Goal: Transaction & Acquisition: Purchase product/service

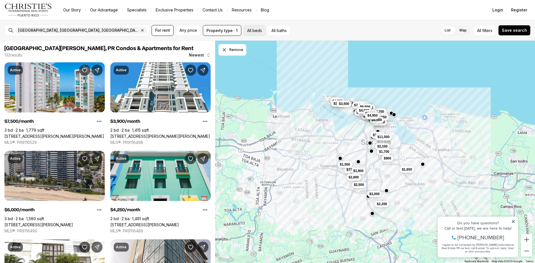
click at [250, 30] on button "All beds" at bounding box center [255, 30] width 22 height 11
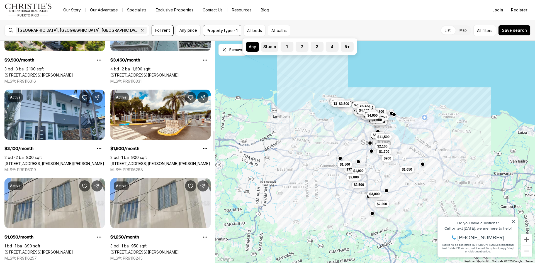
scroll to position [1003, 0]
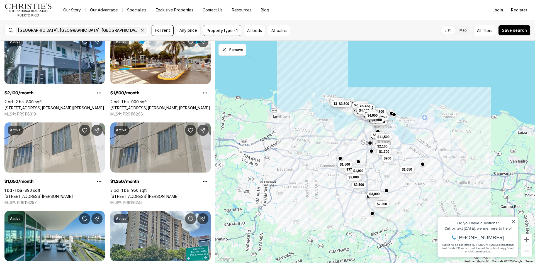
click at [157, 194] on link "[STREET_ADDRESS][PERSON_NAME]" at bounding box center [144, 196] width 69 height 5
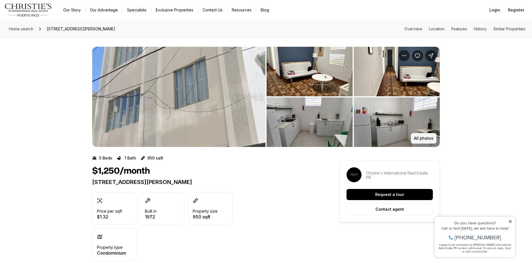
click at [422, 139] on p "All photos" at bounding box center [424, 138] width 20 height 4
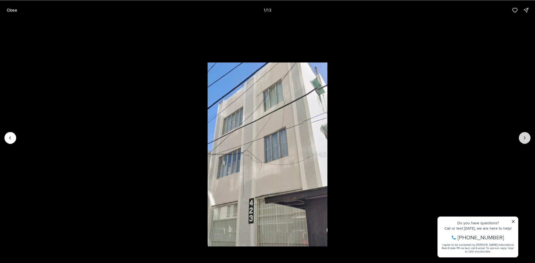
click at [526, 138] on icon "Next slide" at bounding box center [525, 138] width 6 height 6
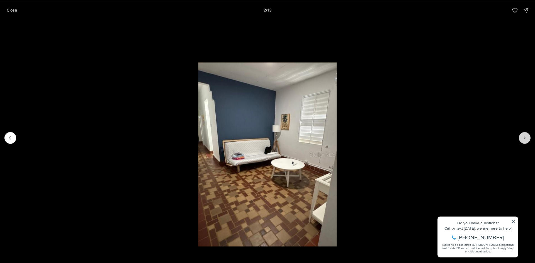
click at [526, 138] on icon "Next slide" at bounding box center [525, 138] width 6 height 6
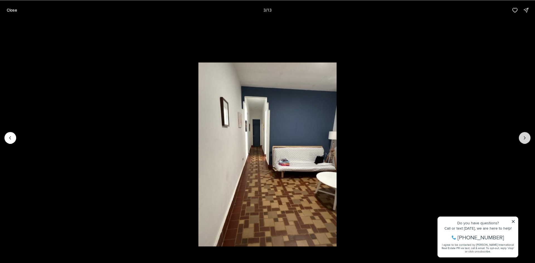
click at [526, 138] on icon "Next slide" at bounding box center [525, 138] width 6 height 6
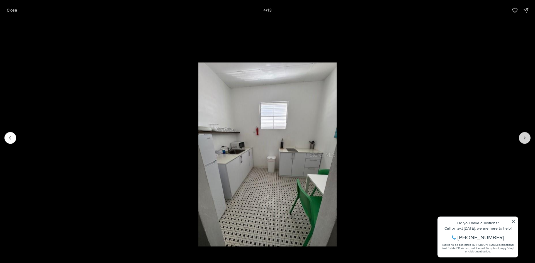
click at [526, 138] on icon "Next slide" at bounding box center [525, 138] width 6 height 6
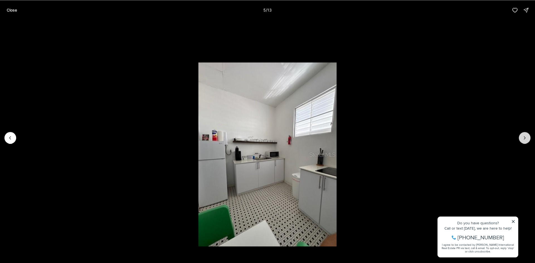
click at [526, 138] on icon "Next slide" at bounding box center [525, 138] width 6 height 6
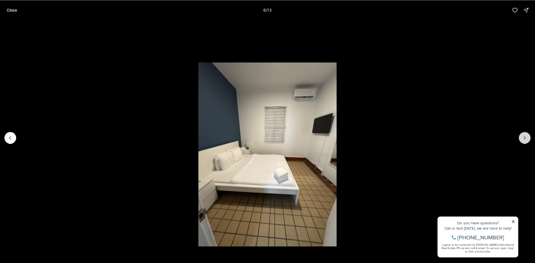
click at [526, 138] on icon "Next slide" at bounding box center [525, 138] width 6 height 6
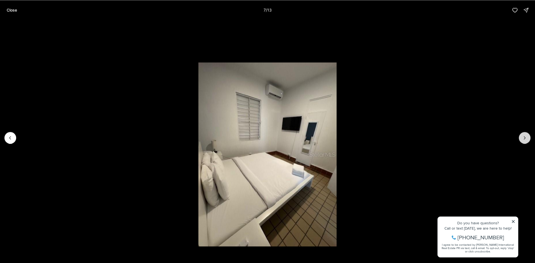
click at [526, 138] on icon "Next slide" at bounding box center [525, 138] width 6 height 6
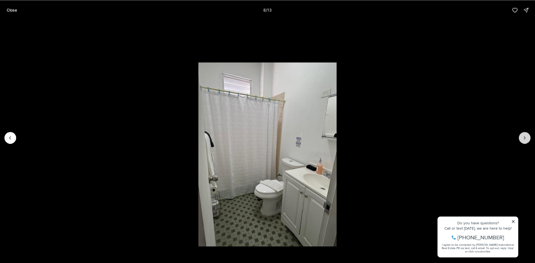
click at [526, 138] on icon "Next slide" at bounding box center [525, 138] width 6 height 6
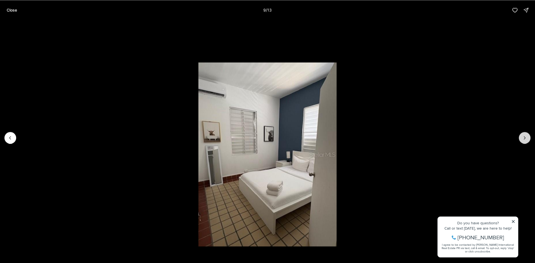
click at [526, 138] on icon "Next slide" at bounding box center [525, 138] width 6 height 6
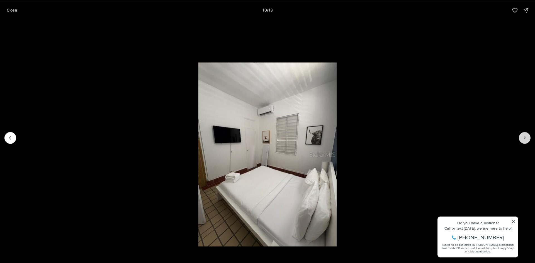
click at [526, 138] on icon "Next slide" at bounding box center [525, 138] width 6 height 6
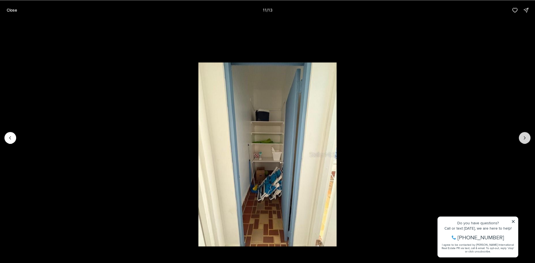
click at [526, 138] on icon "Next slide" at bounding box center [525, 138] width 6 height 6
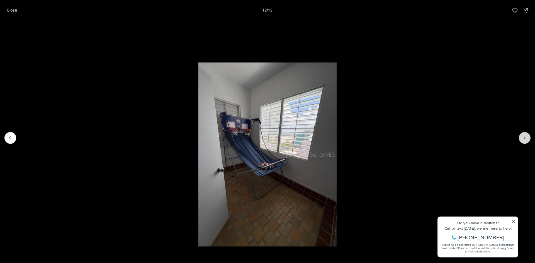
click at [526, 138] on icon "Next slide" at bounding box center [525, 138] width 6 height 6
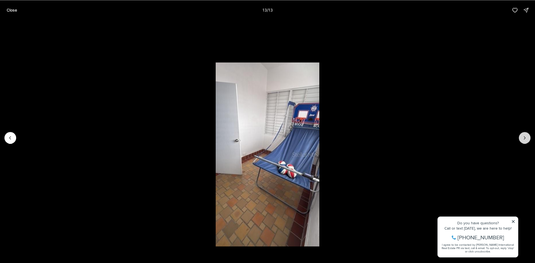
click at [526, 138] on div at bounding box center [525, 138] width 12 height 12
click at [14, 9] on p "Close" at bounding box center [12, 10] width 10 height 4
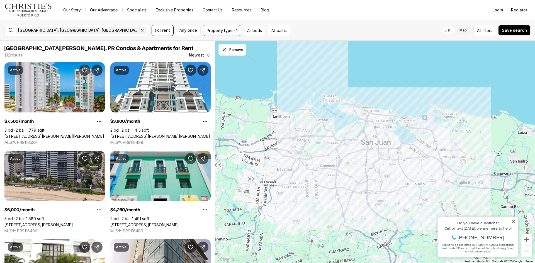
scroll to position [1003, 0]
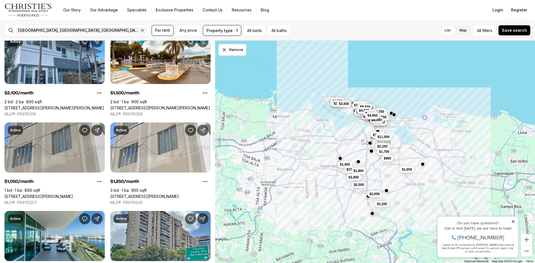
click at [55, 194] on link "[STREET_ADDRESS][PERSON_NAME]" at bounding box center [38, 196] width 69 height 5
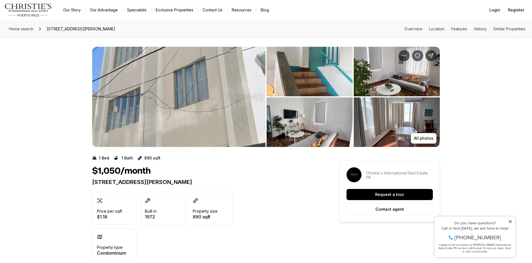
click at [317, 77] on img "View image gallery" at bounding box center [310, 72] width 86 height 50
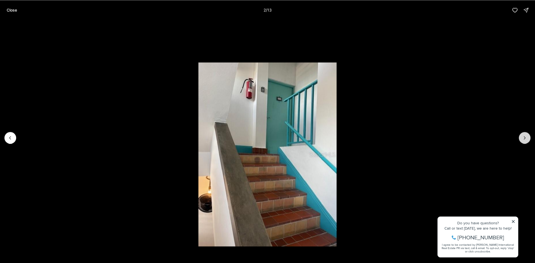
click at [523, 139] on icon "Next slide" at bounding box center [525, 138] width 6 height 6
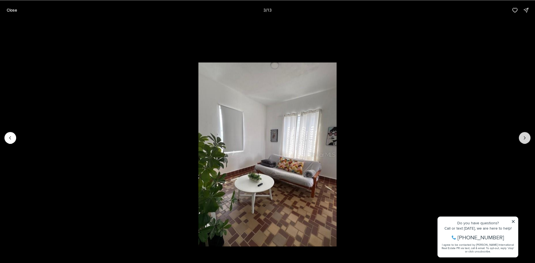
click at [523, 139] on icon "Next slide" at bounding box center [525, 138] width 6 height 6
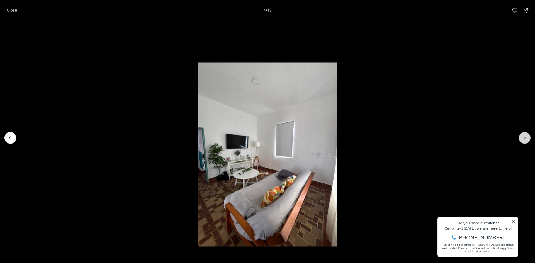
click at [523, 139] on icon "Next slide" at bounding box center [525, 138] width 6 height 6
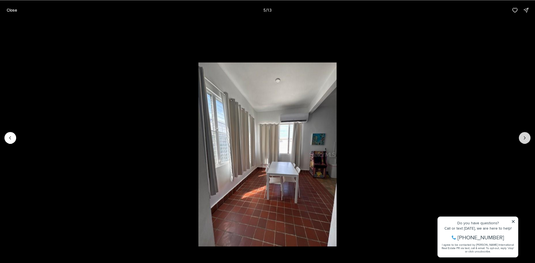
click at [523, 139] on icon "Next slide" at bounding box center [525, 138] width 6 height 6
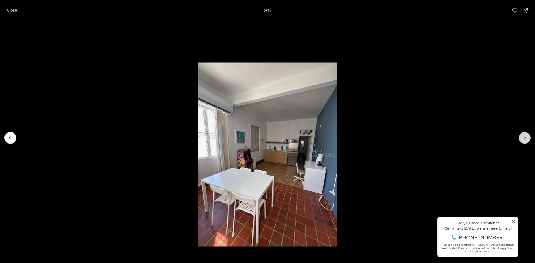
click at [523, 139] on icon "Next slide" at bounding box center [525, 138] width 6 height 6
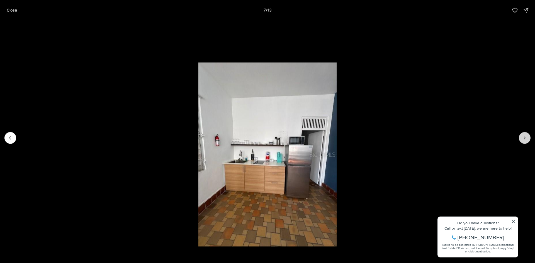
click at [523, 139] on icon "Next slide" at bounding box center [525, 138] width 6 height 6
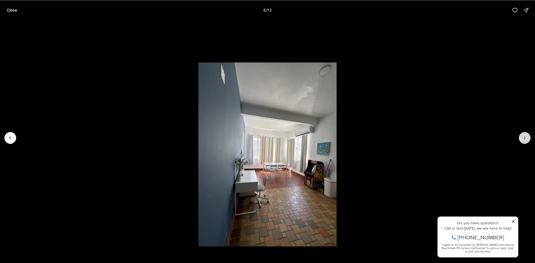
click at [523, 139] on icon "Next slide" at bounding box center [525, 138] width 6 height 6
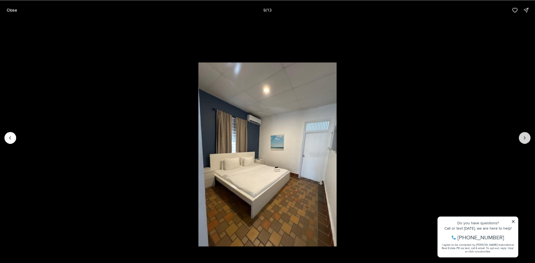
click at [523, 139] on icon "Next slide" at bounding box center [525, 138] width 6 height 6
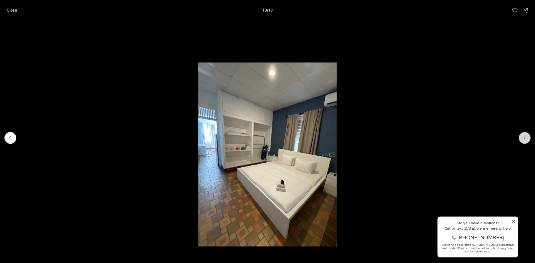
click at [523, 139] on icon "Next slide" at bounding box center [525, 138] width 6 height 6
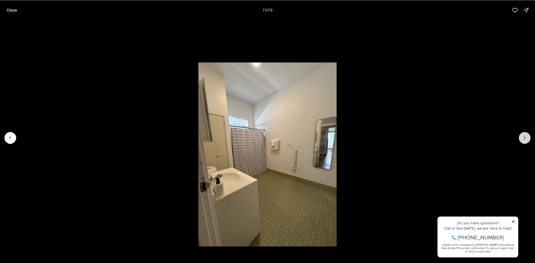
click at [523, 139] on icon "Next slide" at bounding box center [525, 138] width 6 height 6
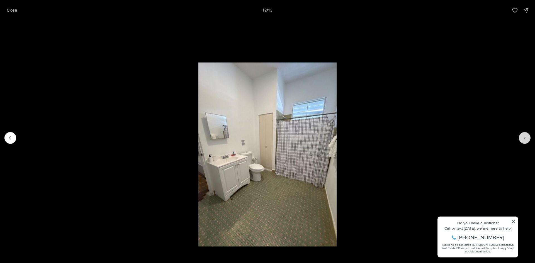
click at [523, 139] on icon "Next slide" at bounding box center [525, 138] width 6 height 6
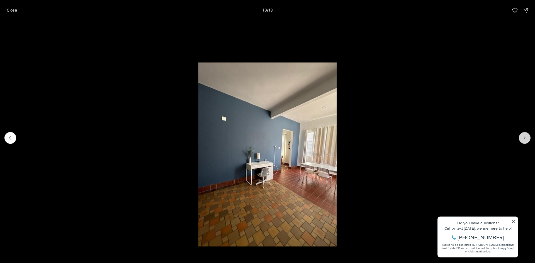
click at [523, 139] on div at bounding box center [525, 138] width 12 height 12
click at [10, 11] on p "Close" at bounding box center [12, 10] width 10 height 4
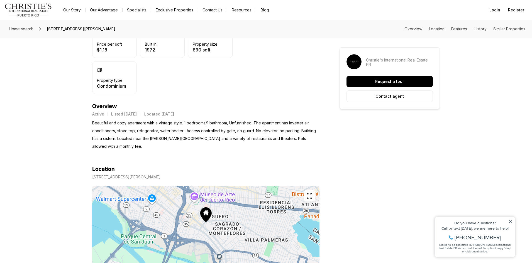
scroll to position [223, 0]
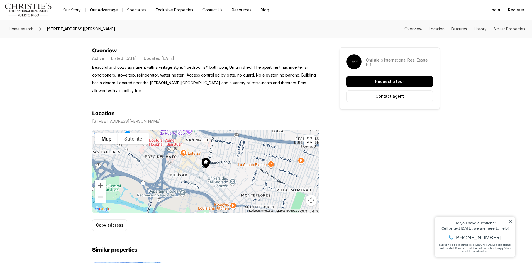
click at [206, 166] on icon at bounding box center [206, 163] width 8 height 11
drag, startPoint x: 93, startPoint y: 122, endPoint x: 181, endPoint y: 123, distance: 87.8
click at [186, 123] on div "423 SAN JORGE #APT 3A SANTURCE PR, 00909" at bounding box center [205, 121] width 227 height 4
copy p "423 SAN JORGE #APT 3A SANTURCE PR, 00909"
